Goal: Information Seeking & Learning: Learn about a topic

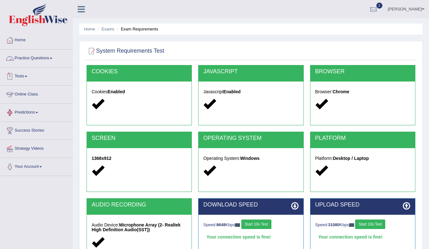
click at [20, 56] on link "Practice Questions" at bounding box center [36, 57] width 72 height 16
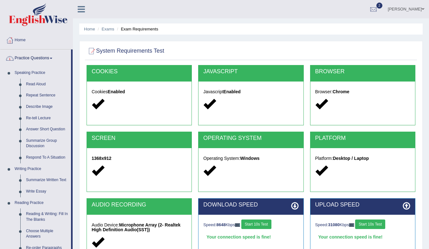
click at [20, 56] on link "Practice Questions" at bounding box center [35, 57] width 71 height 16
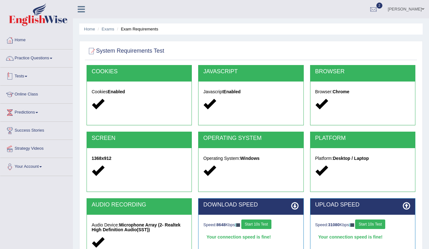
click at [25, 76] on link "Tests" at bounding box center [36, 76] width 72 height 16
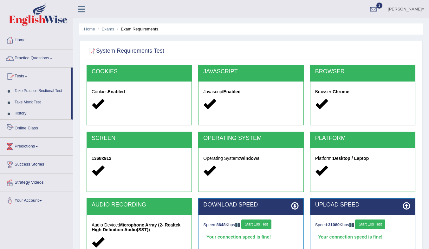
click at [23, 113] on link "History" at bounding box center [41, 113] width 59 height 11
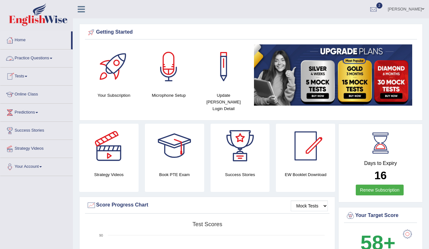
click at [17, 75] on link "Tests" at bounding box center [36, 76] width 72 height 16
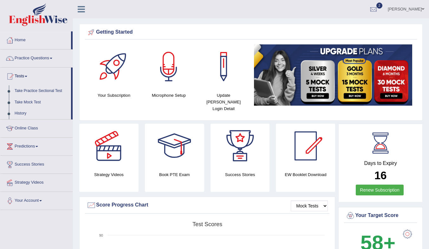
click at [20, 111] on link "History" at bounding box center [41, 113] width 59 height 11
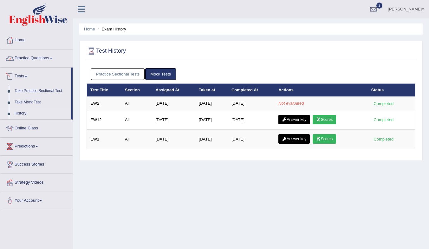
click at [22, 62] on link "Practice Questions" at bounding box center [36, 57] width 72 height 16
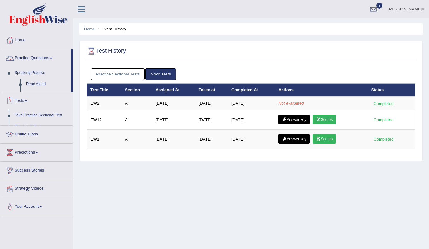
click at [23, 58] on link "Practice Questions" at bounding box center [35, 57] width 71 height 16
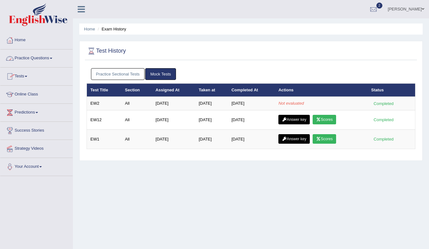
click at [23, 58] on link "Practice Questions" at bounding box center [36, 57] width 72 height 16
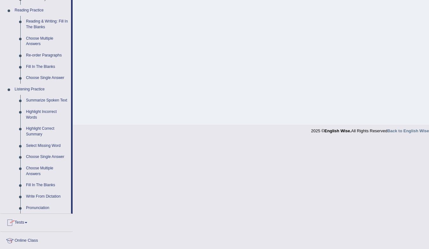
scroll to position [254, 0]
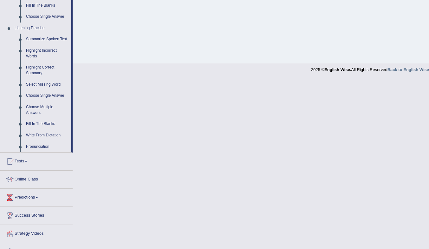
click at [36, 146] on link "Pronunciation" at bounding box center [47, 146] width 48 height 11
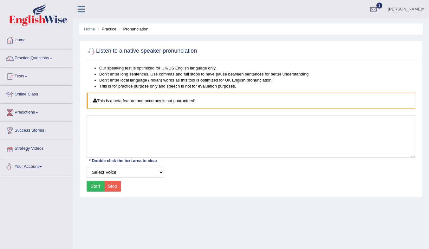
click at [96, 187] on button "Start" at bounding box center [96, 186] width 18 height 11
click at [94, 186] on button "Start" at bounding box center [96, 186] width 18 height 11
click at [144, 168] on select "Select Voice UK English [DEMOGRAPHIC_DATA] UK English [DEMOGRAPHIC_DATA]" at bounding box center [125, 172] width 77 height 11
select select "2"
click at [87, 167] on select "Select Voice UK English Female UK English Male" at bounding box center [125, 172] width 77 height 11
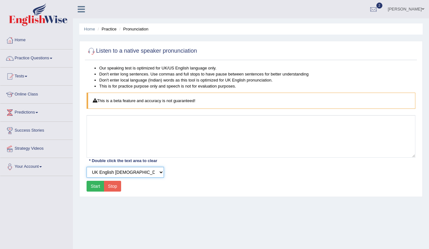
click at [132, 170] on select "Select Voice UK English Female UK English Male" at bounding box center [125, 172] width 77 height 11
click at [139, 233] on div "Home Practice Pronunciation Listen to a native speaker pronunciation Our speaki…" at bounding box center [251, 158] width 356 height 317
click at [89, 186] on button "Start" at bounding box center [96, 186] width 18 height 11
click at [43, 59] on link "Practice Questions" at bounding box center [36, 57] width 72 height 16
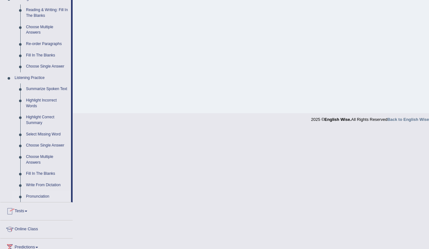
scroll to position [266, 0]
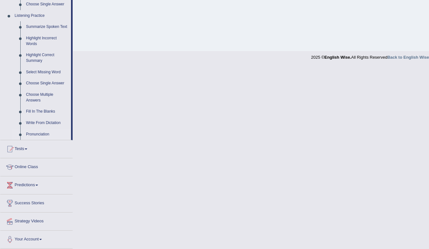
click at [54, 121] on link "Write From Dictation" at bounding box center [47, 122] width 48 height 11
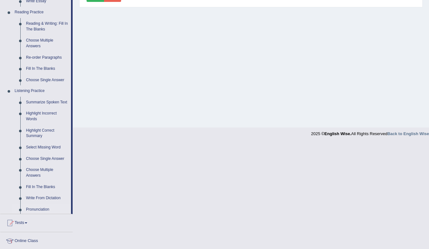
scroll to position [84, 0]
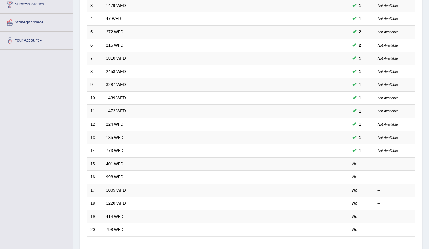
scroll to position [127, 0]
click at [113, 164] on link "401 WFD" at bounding box center [114, 163] width 17 height 5
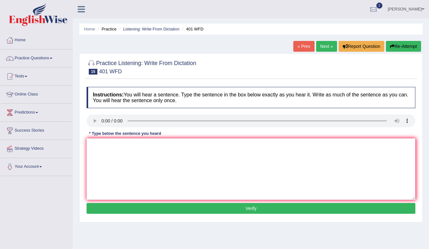
scroll to position [32, 0]
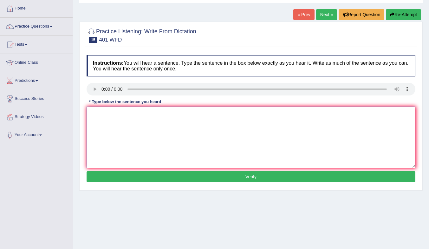
click at [96, 119] on textarea at bounding box center [251, 138] width 329 height 62
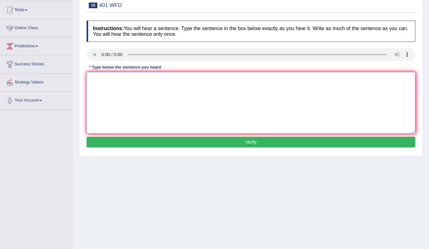
scroll to position [52, 0]
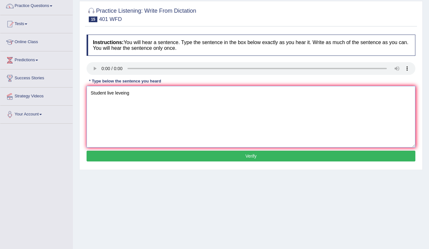
click at [114, 94] on textarea "Student live leveing" at bounding box center [251, 117] width 329 height 62
click at [150, 96] on textarea "Student liveing leveing" at bounding box center [251, 117] width 329 height 62
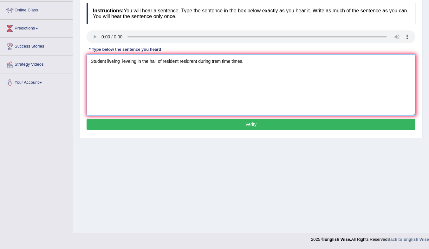
type textarea "Student liveing leveing in the hall of resident residrent during trem time time…"
click at [181, 128] on button "Verify" at bounding box center [251, 124] width 329 height 11
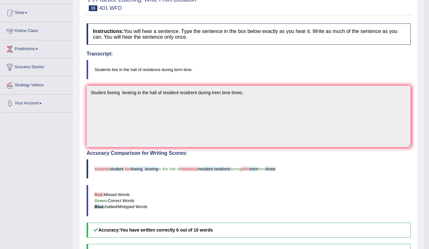
scroll to position [0, 0]
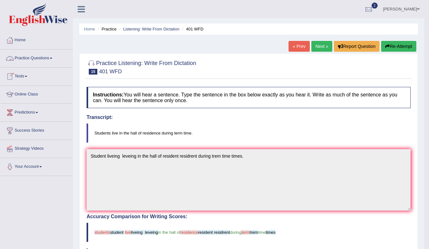
click at [19, 74] on link "Tests" at bounding box center [36, 76] width 72 height 16
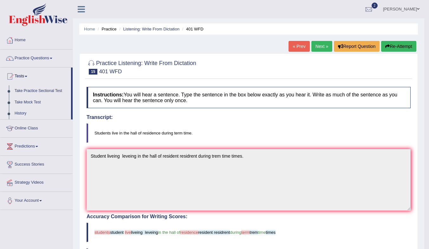
click at [22, 112] on link "History" at bounding box center [41, 113] width 59 height 11
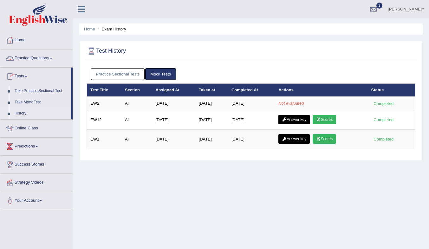
click at [20, 56] on link "Practice Questions" at bounding box center [36, 57] width 72 height 16
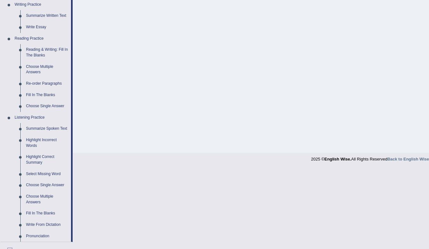
scroll to position [222, 0]
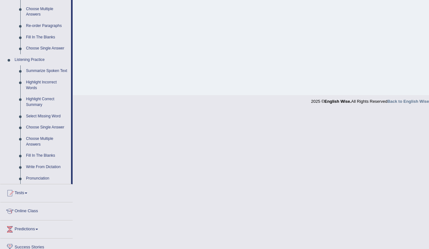
click at [33, 83] on link "Highlight Incorrect Words" at bounding box center [47, 85] width 48 height 17
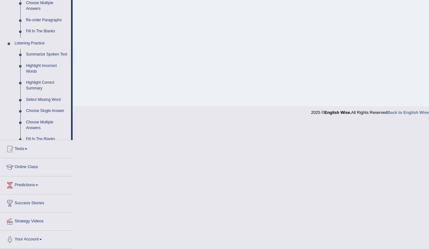
scroll to position [84, 0]
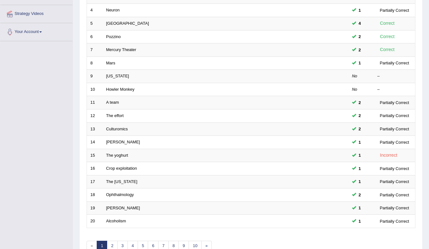
scroll to position [159, 0]
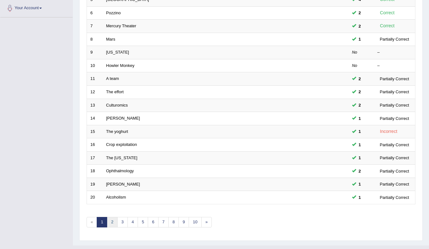
click at [116, 222] on link "2" at bounding box center [112, 222] width 10 height 10
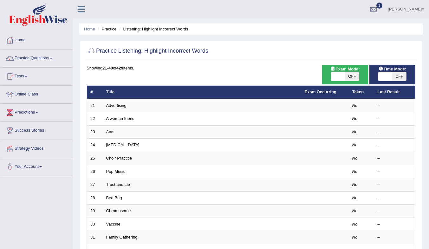
click at [114, 107] on link "Advertising" at bounding box center [116, 105] width 20 height 5
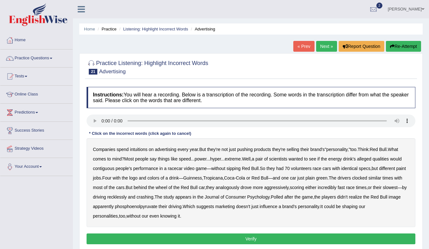
click at [141, 150] on b "intuitions" at bounding box center [138, 149] width 17 height 5
click at [366, 159] on b "alleged" at bounding box center [364, 158] width 14 height 5
click at [369, 158] on b "alleged" at bounding box center [364, 158] width 14 height 5
click at [234, 188] on b "analogously" at bounding box center [228, 187] width 24 height 5
click at [367, 156] on div "Companies spend intuitions on advertising every year . But they're not just pus…" at bounding box center [251, 182] width 329 height 89
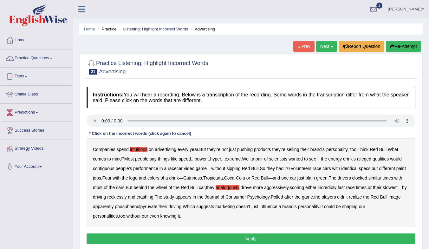
click at [370, 159] on b "alleged" at bounding box center [364, 158] width 14 height 5
click at [231, 187] on b "analogously" at bounding box center [228, 187] width 24 height 5
click at [350, 237] on button "Verify" at bounding box center [251, 238] width 329 height 11
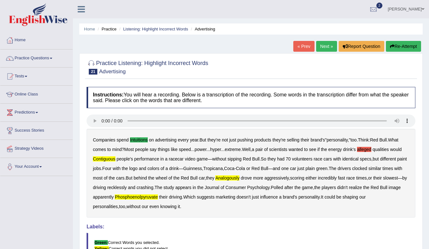
click at [239, 177] on b "analogously" at bounding box center [227, 177] width 24 height 5
click at [234, 177] on b "analogously" at bounding box center [227, 177] width 24 height 5
click at [324, 48] on link "Next »" at bounding box center [326, 46] width 21 height 11
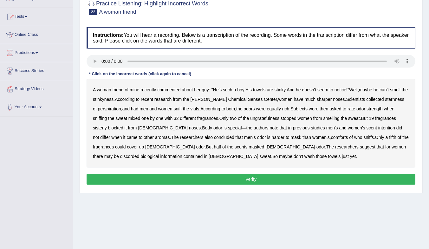
scroll to position [52, 0]
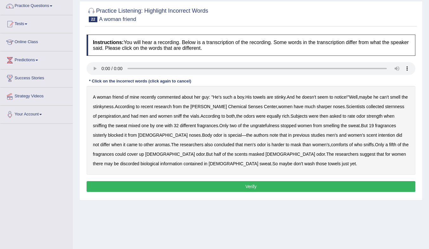
click at [262, 127] on b "ungratefulness" at bounding box center [264, 125] width 29 height 5
click at [270, 126] on b "ungratefulness" at bounding box center [264, 125] width 29 height 5
click at [331, 147] on b "comforts" at bounding box center [339, 144] width 17 height 5
click at [140, 161] on b "discorded" at bounding box center [129, 163] width 19 height 5
click at [191, 185] on button "Verify" at bounding box center [251, 186] width 329 height 11
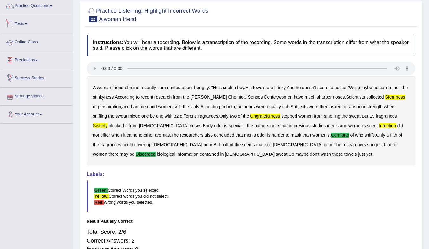
click at [19, 23] on link "Tests" at bounding box center [36, 23] width 72 height 16
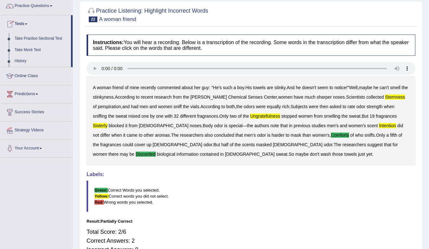
click at [17, 60] on link "History" at bounding box center [41, 61] width 59 height 11
